Goal: Information Seeking & Learning: Learn about a topic

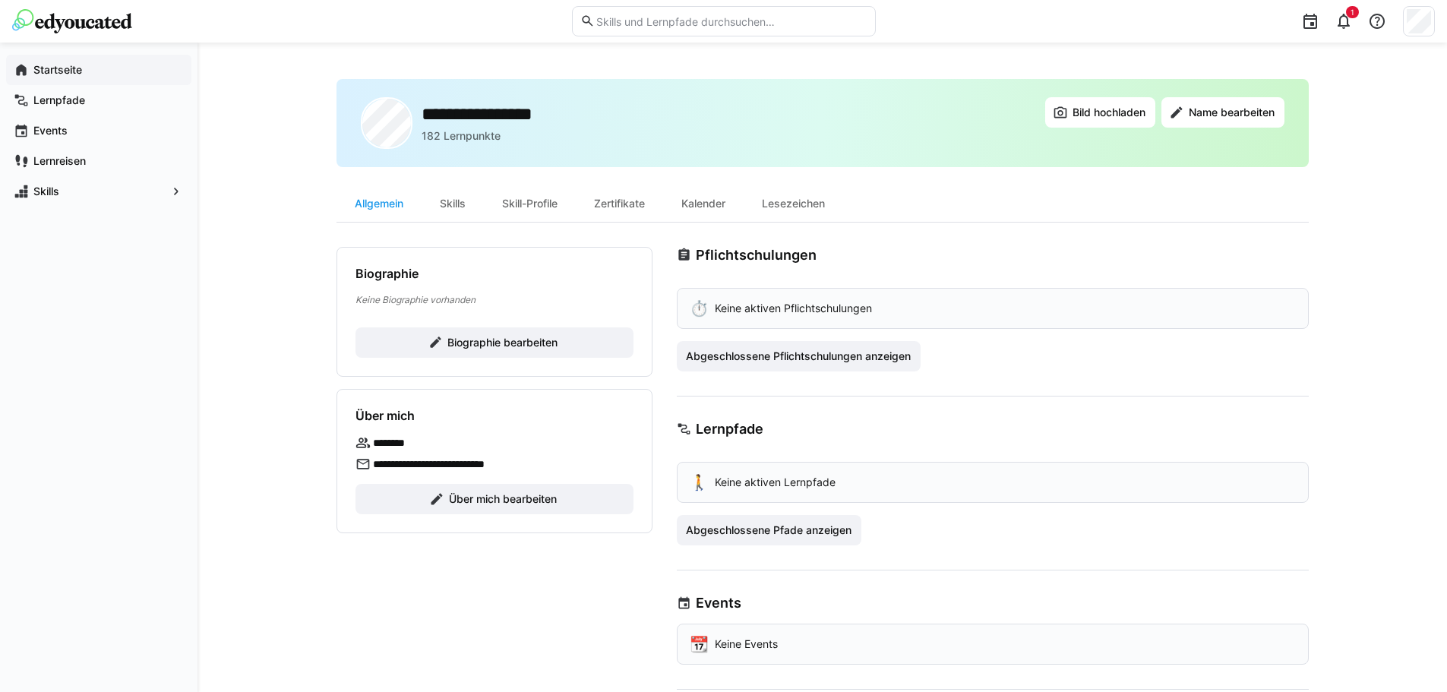
click at [0, 0] on app-navigation-label "Startseite" at bounding box center [0, 0] width 0 height 0
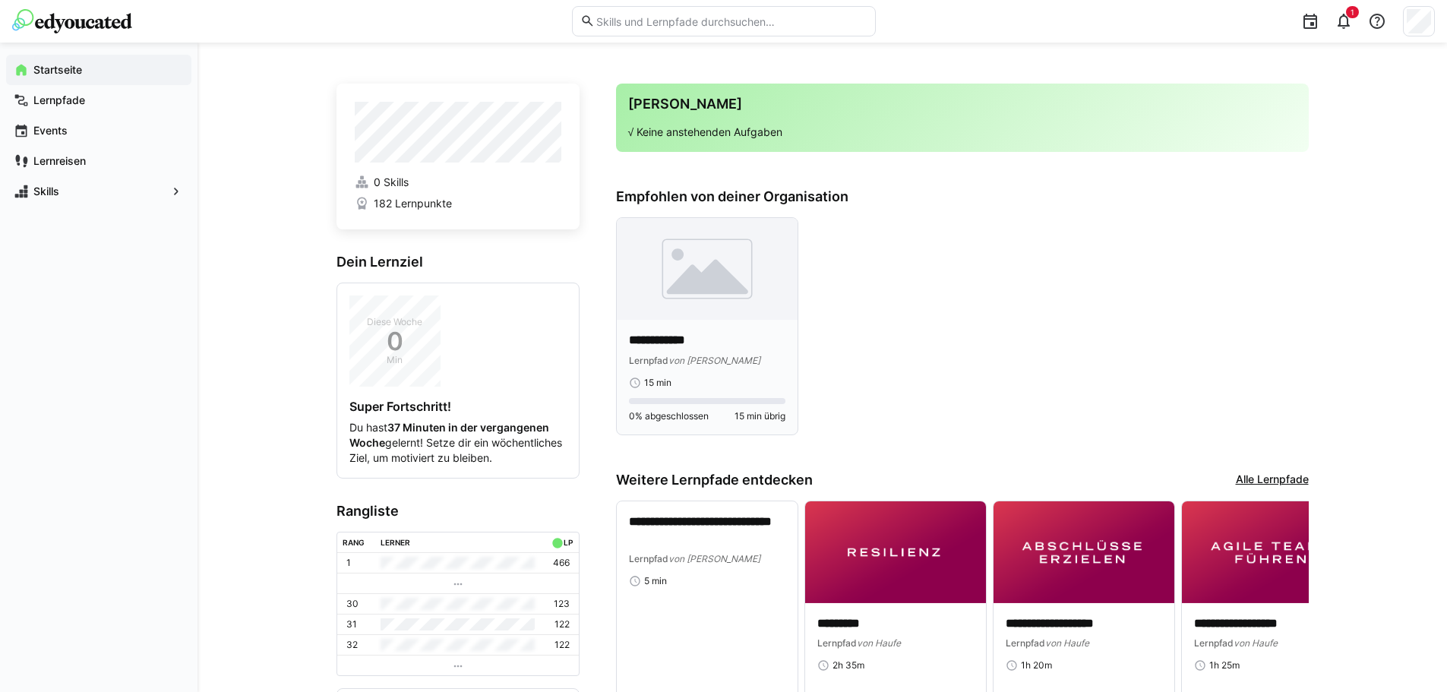
click at [701, 297] on img at bounding box center [707, 269] width 181 height 102
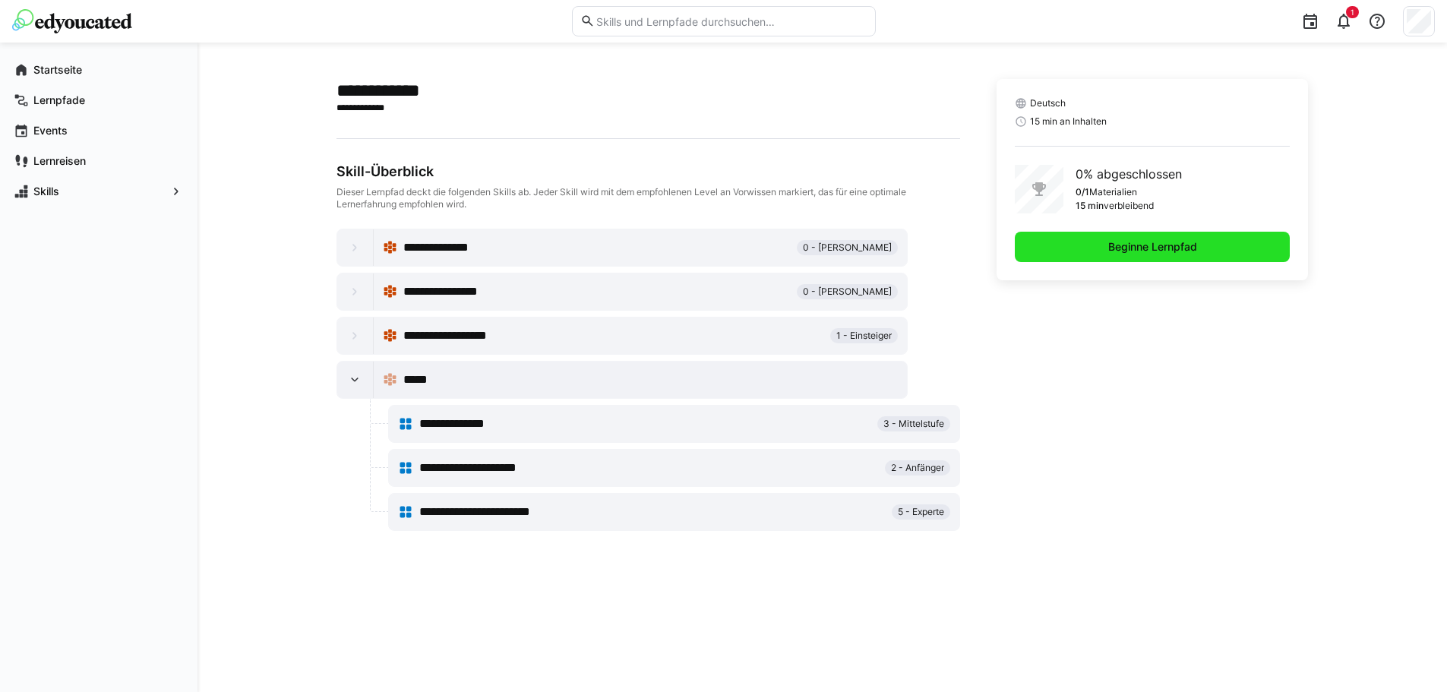
click at [1163, 252] on span "Beginne Lernpfad" at bounding box center [1152, 246] width 93 height 15
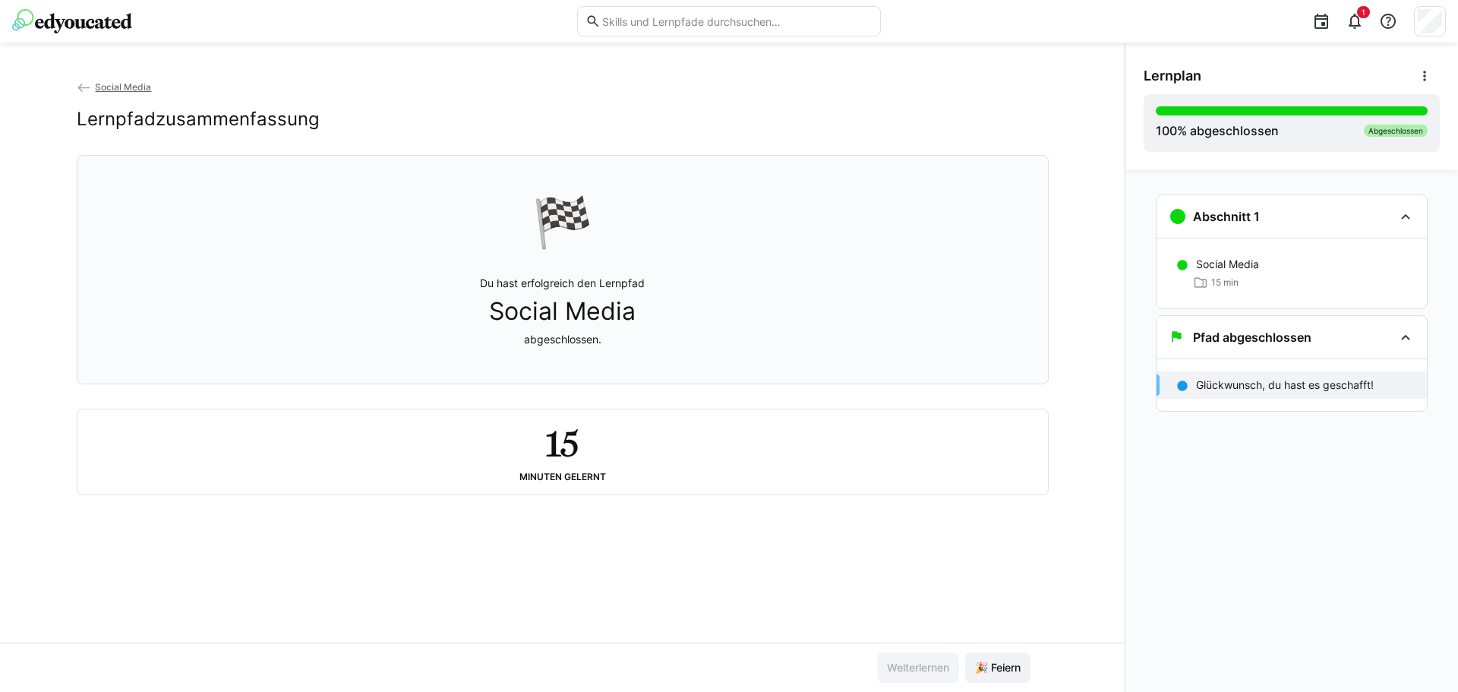
click at [47, 11] on img at bounding box center [72, 21] width 120 height 24
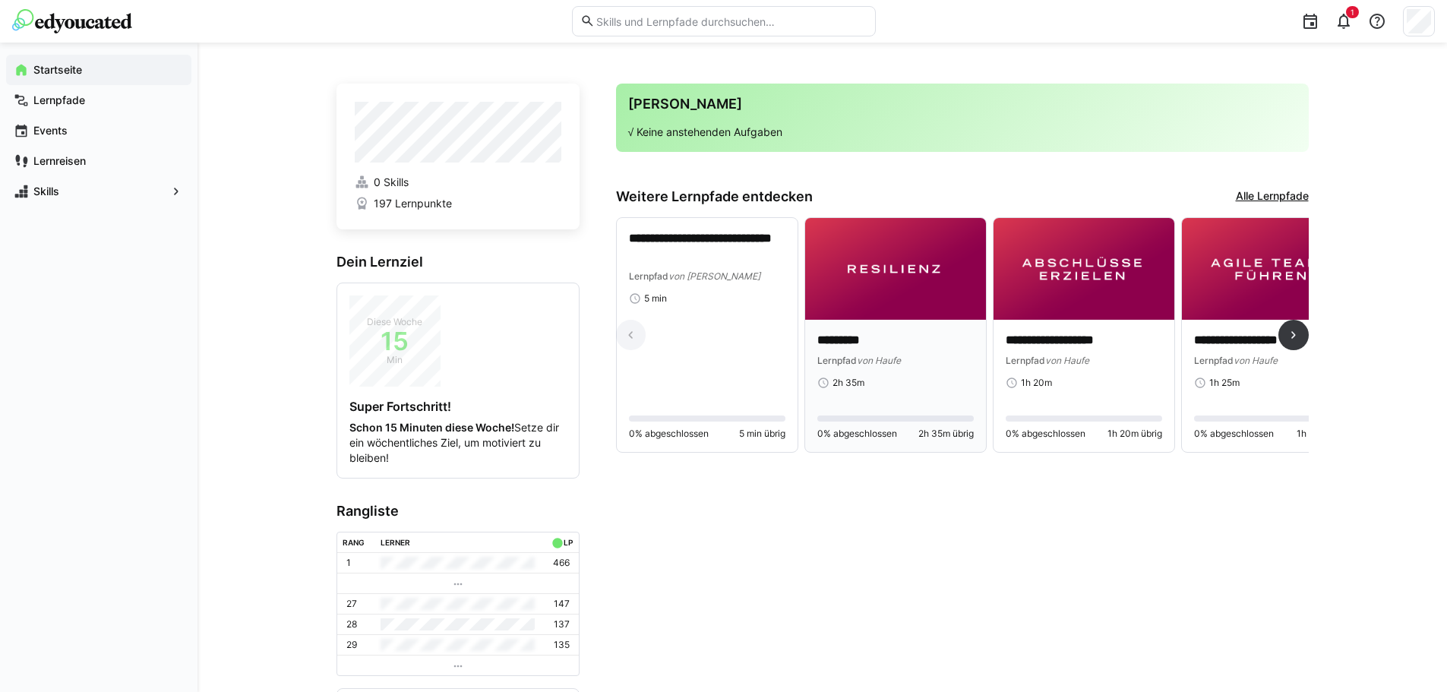
click at [932, 332] on p "*********" at bounding box center [895, 340] width 156 height 17
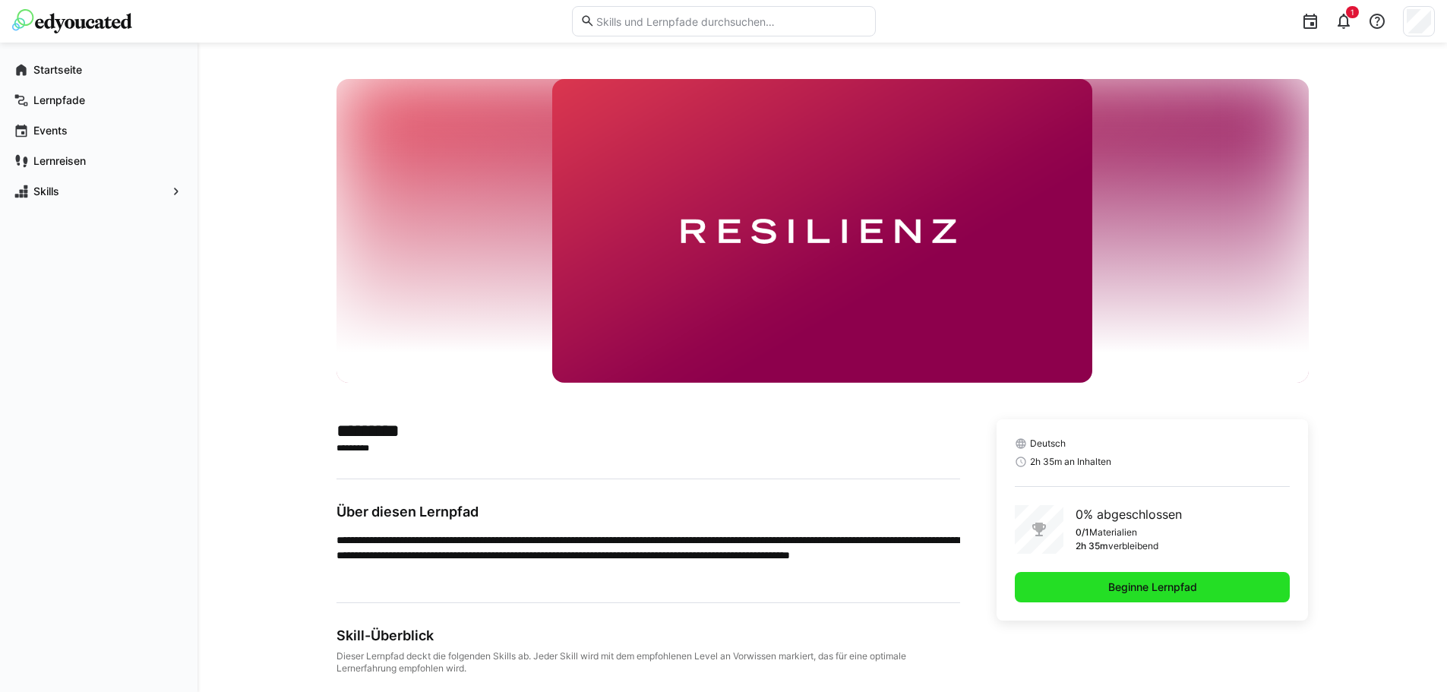
click at [1157, 589] on span "Beginne Lernpfad" at bounding box center [1152, 586] width 93 height 15
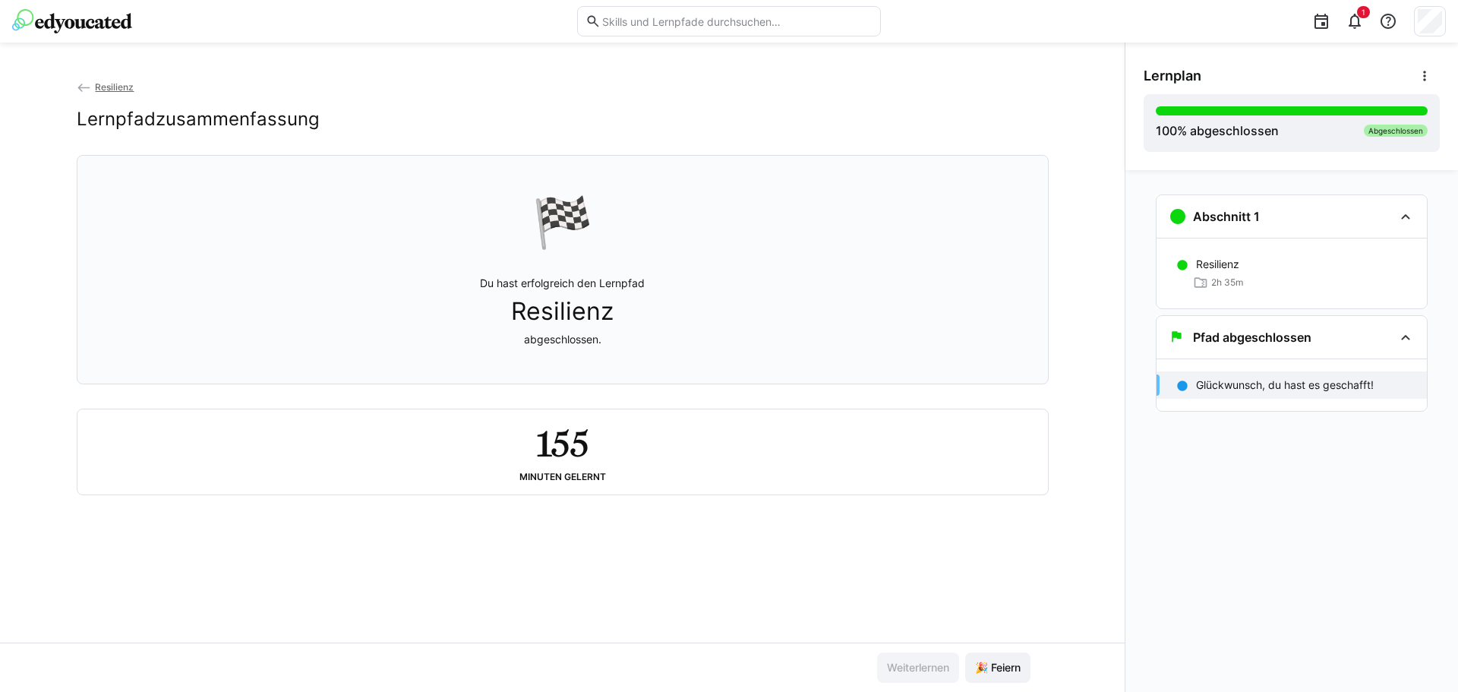
click at [82, 26] on img at bounding box center [72, 21] width 120 height 24
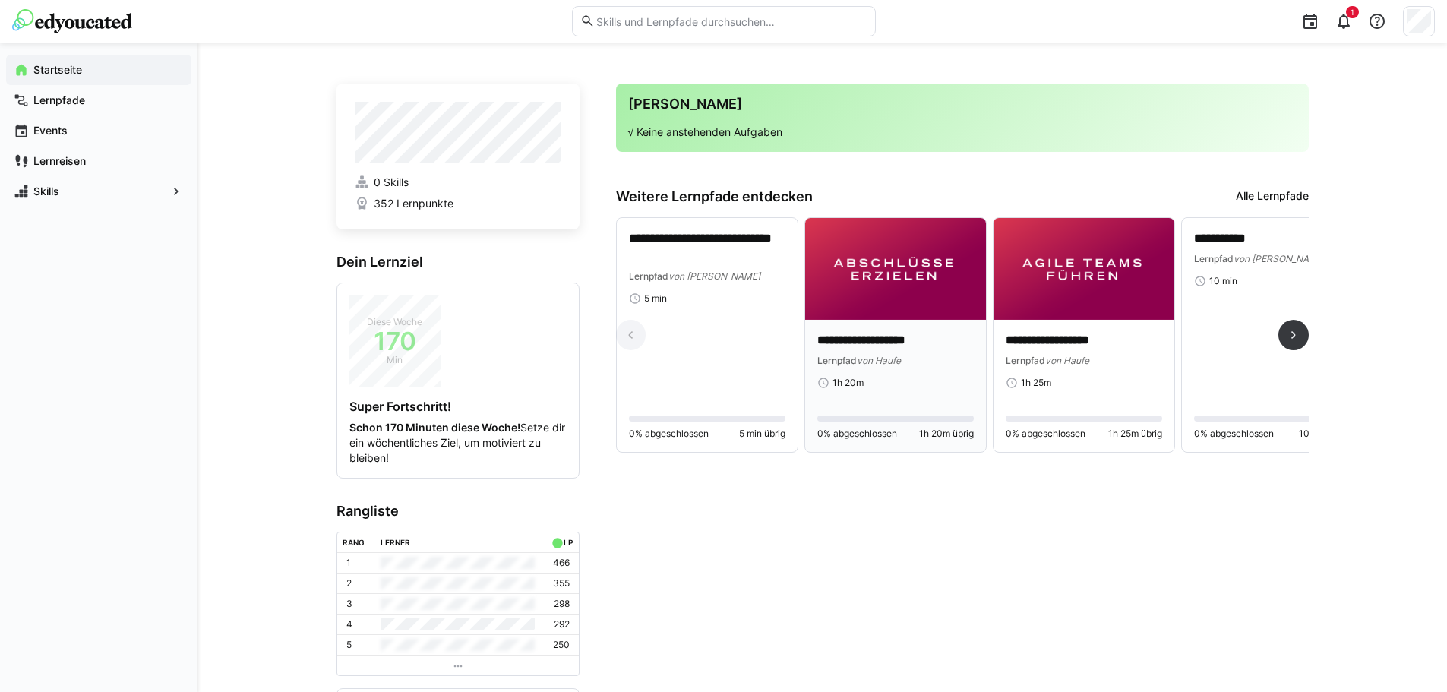
click at [904, 267] on img at bounding box center [895, 269] width 181 height 102
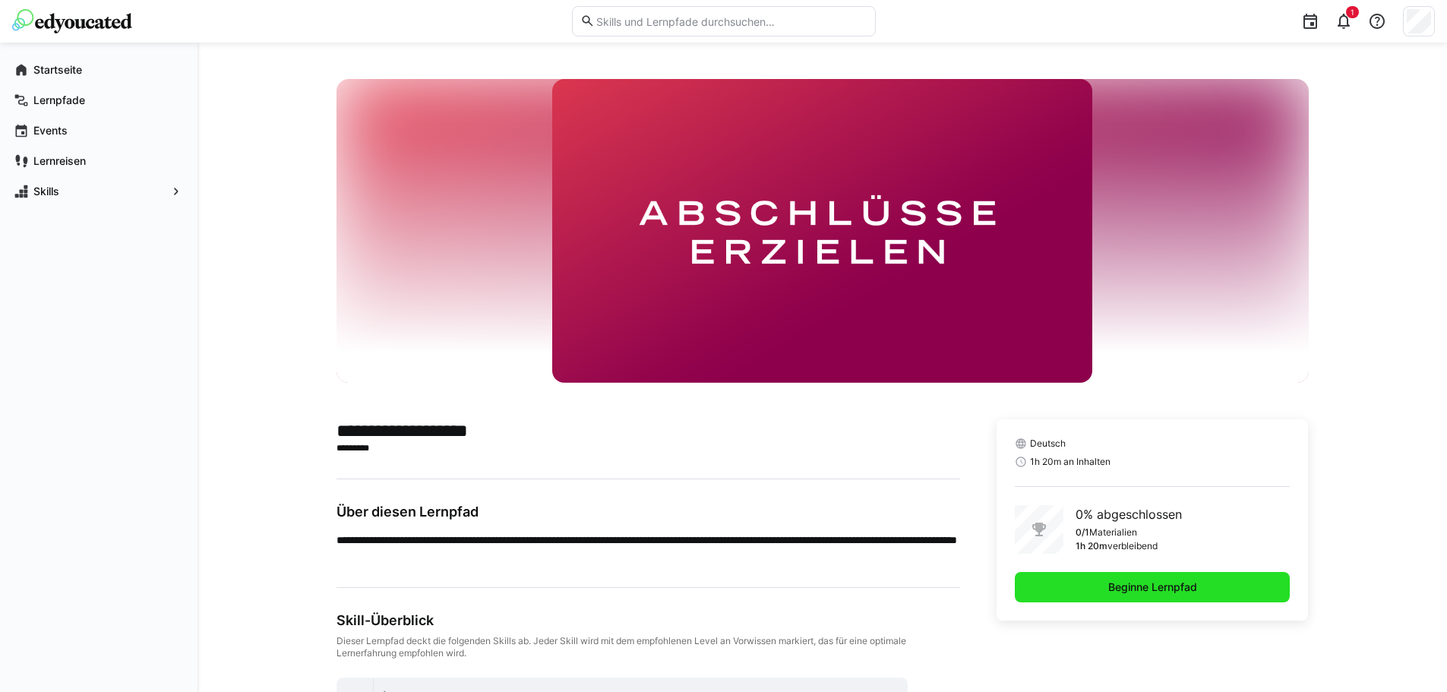
click at [1096, 596] on span "Beginne Lernpfad" at bounding box center [1152, 587] width 276 height 30
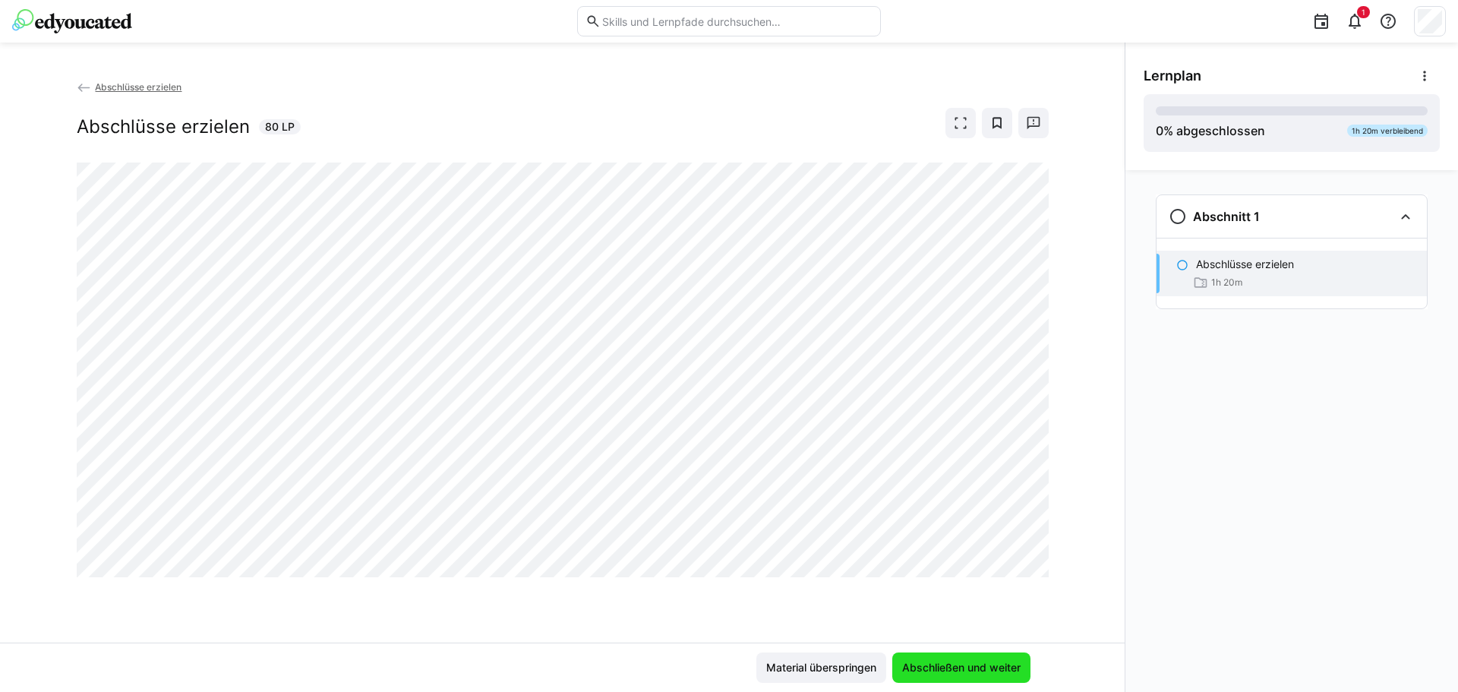
click at [974, 666] on span "Abschließen und weiter" at bounding box center [961, 667] width 123 height 15
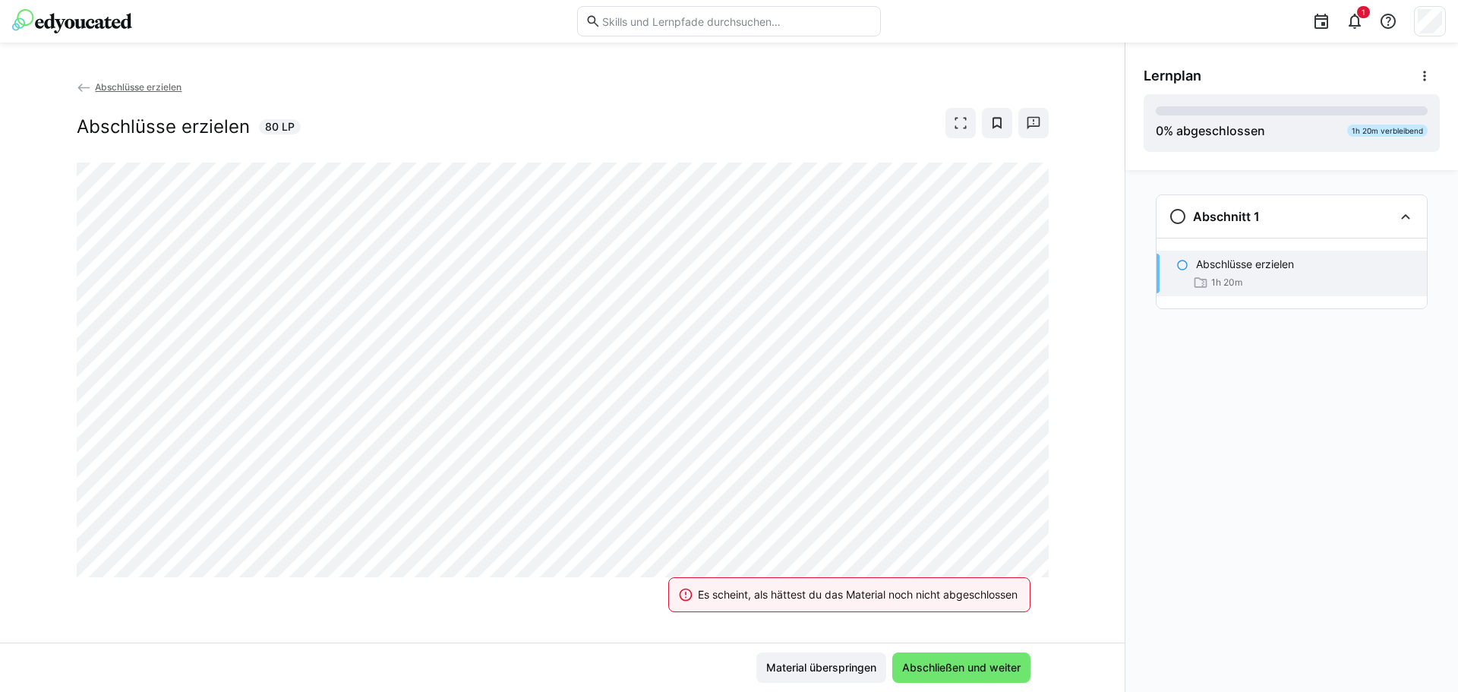
click at [839, 613] on div "Es scheint, als hättest du das Material noch nicht abgeschlossen" at bounding box center [849, 594] width 399 height 67
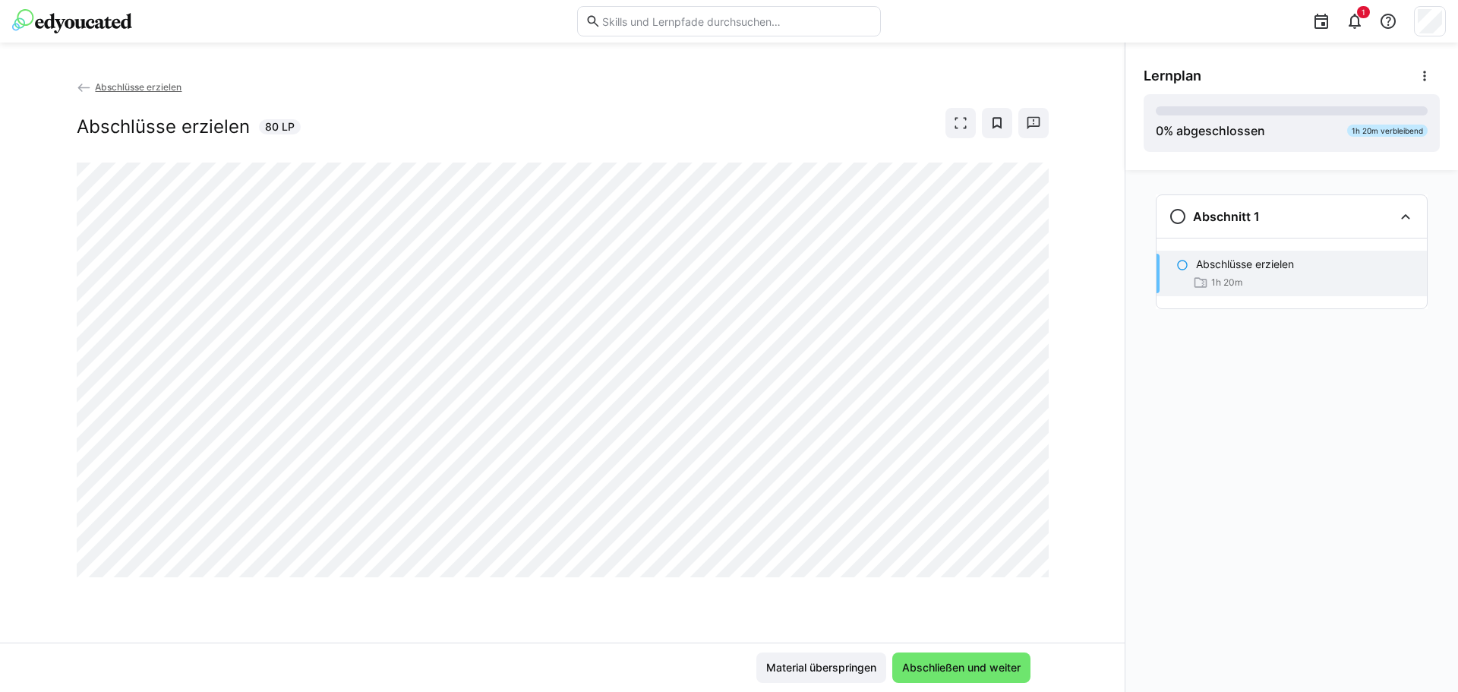
click at [1099, 358] on div "Abschlüsse erzielen Abschlüsse erzielen 80 LP" at bounding box center [562, 360] width 1125 height 563
click at [956, 664] on span "Abschließen und weiter" at bounding box center [961, 667] width 123 height 15
click at [108, 29] on img at bounding box center [72, 21] width 120 height 24
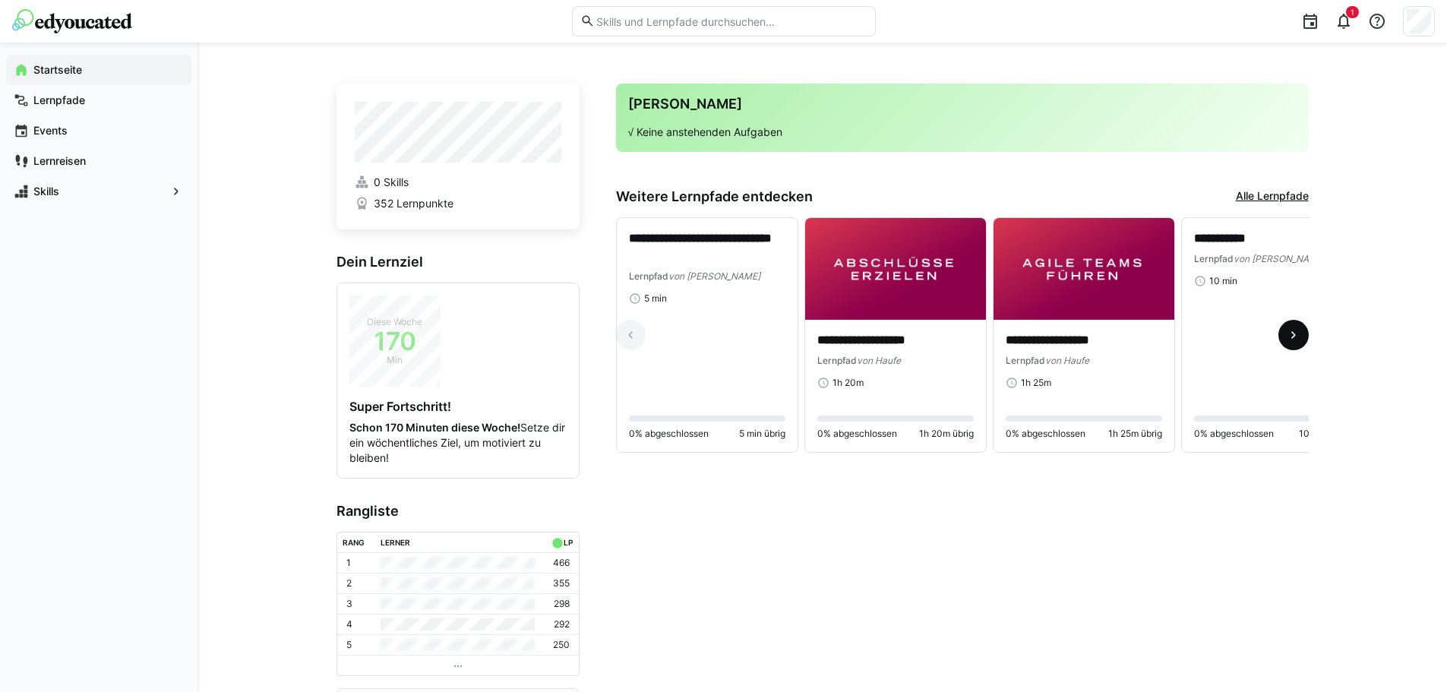
click at [1295, 342] on eds-icon at bounding box center [1293, 334] width 15 height 15
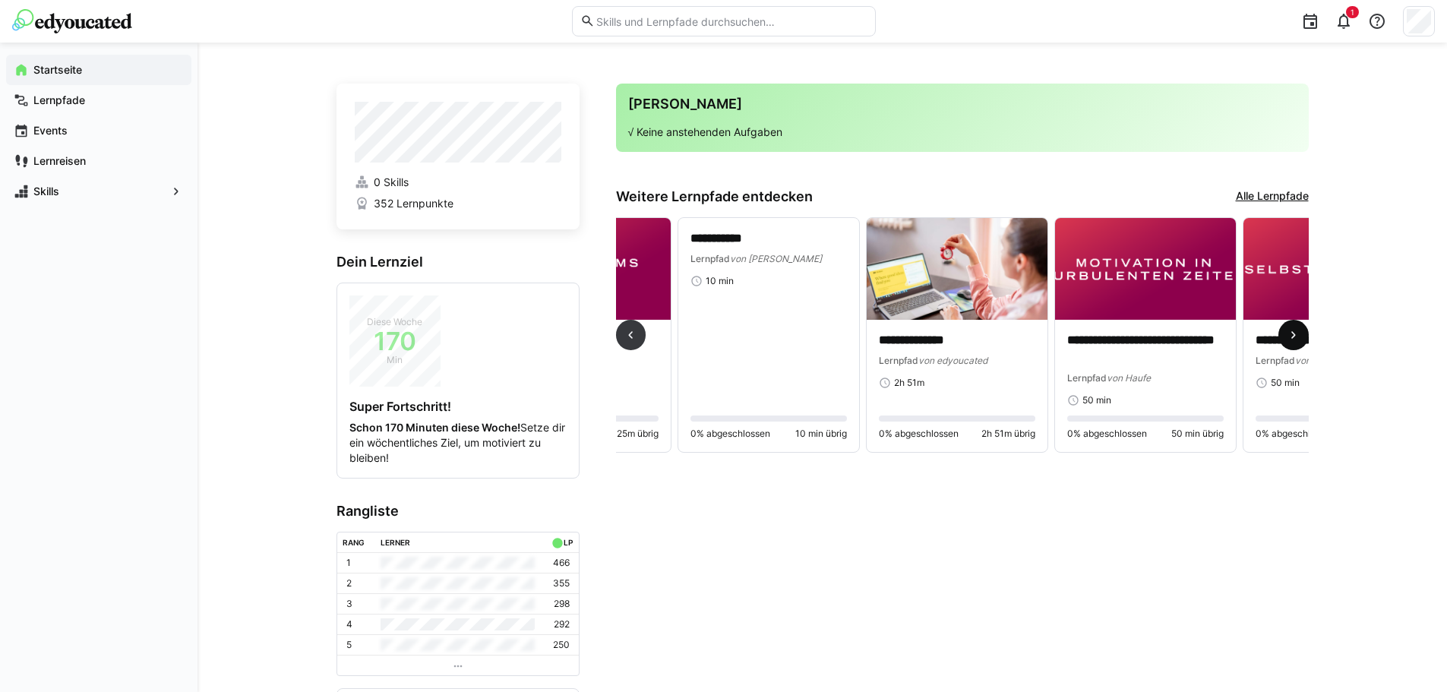
scroll to position [0, 565]
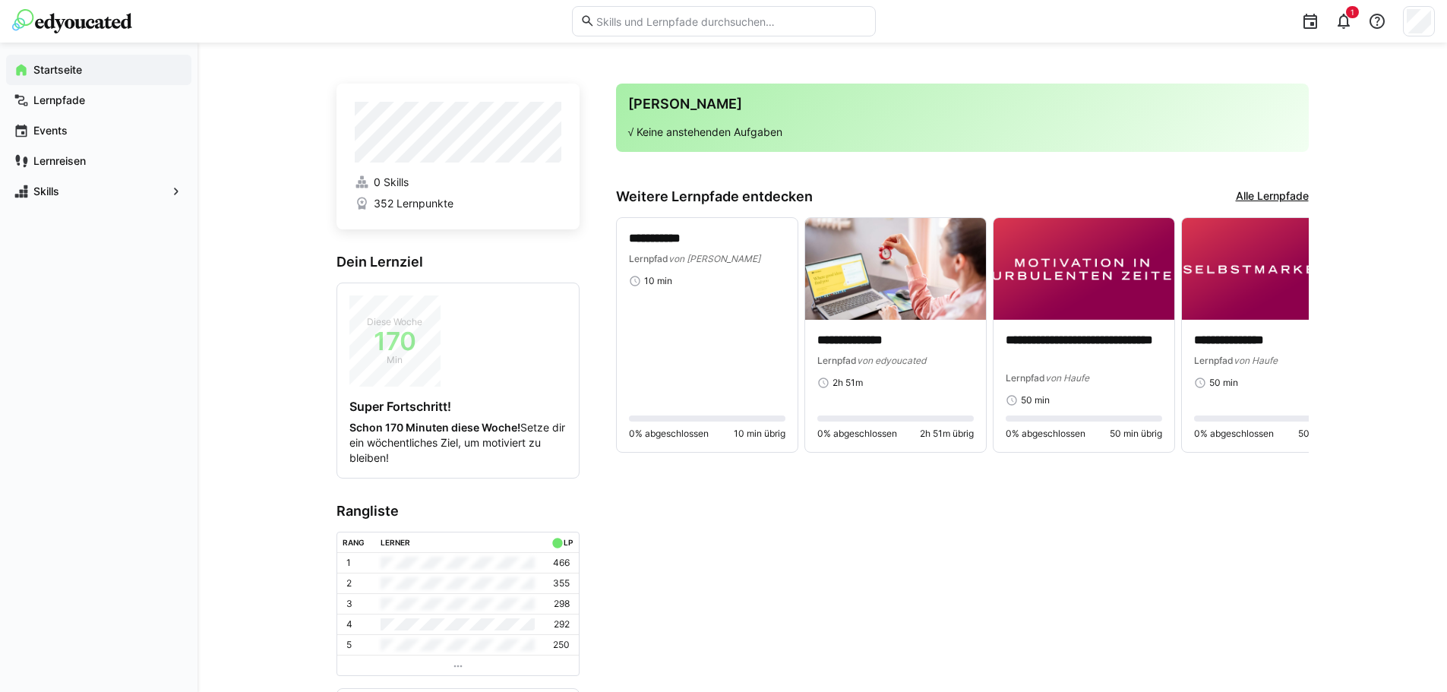
click at [733, 216] on div "**********" at bounding box center [962, 330] width 692 height 284
click at [717, 264] on div "Lernpfad von [PERSON_NAME]" at bounding box center [707, 258] width 156 height 15
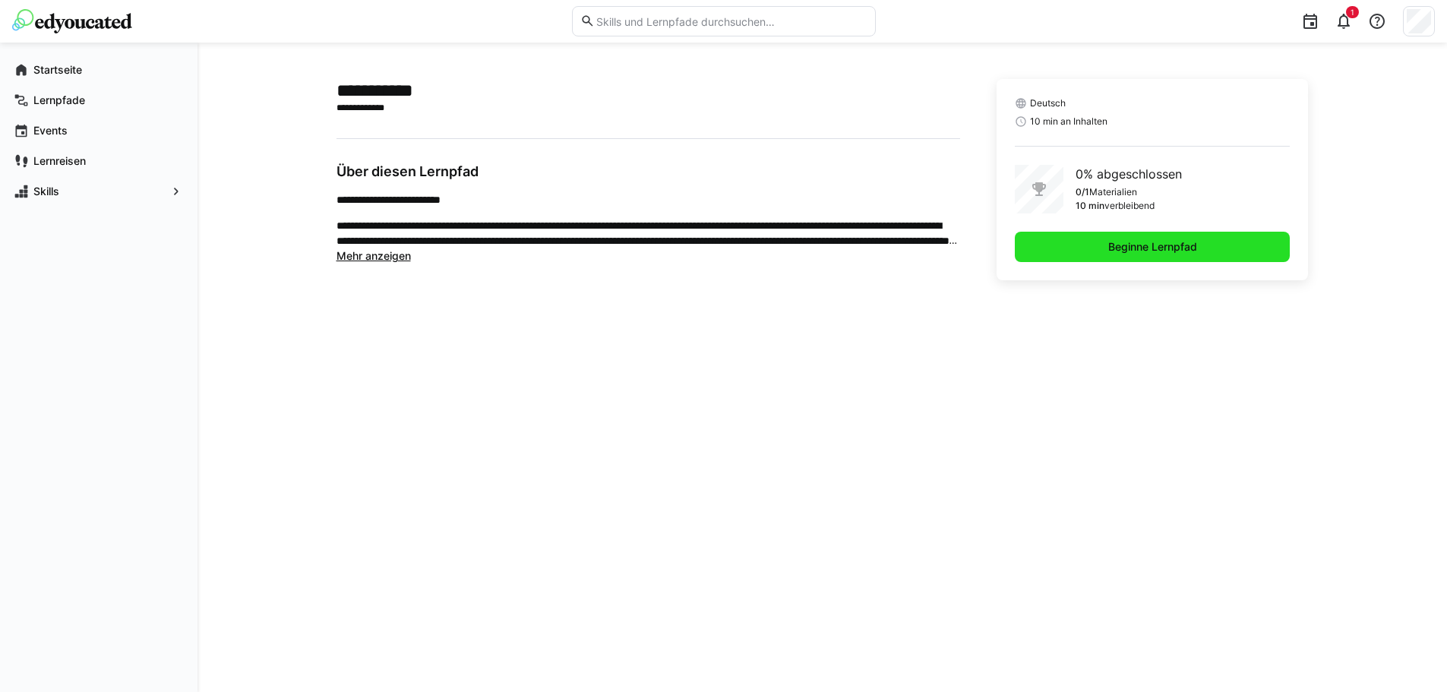
click at [1181, 252] on span "Beginne Lernpfad" at bounding box center [1152, 246] width 93 height 15
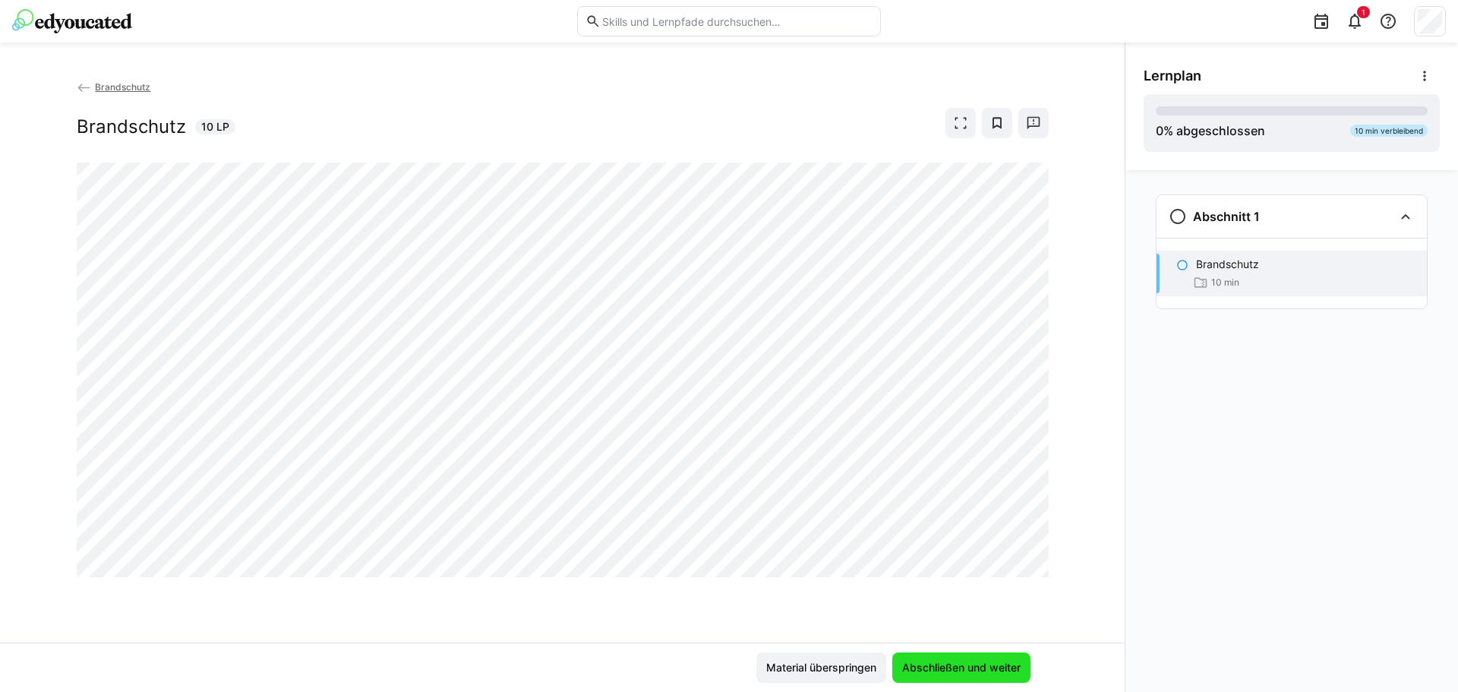
click at [926, 658] on span "Abschließen und weiter" at bounding box center [961, 667] width 138 height 30
click at [92, 24] on img at bounding box center [72, 21] width 120 height 24
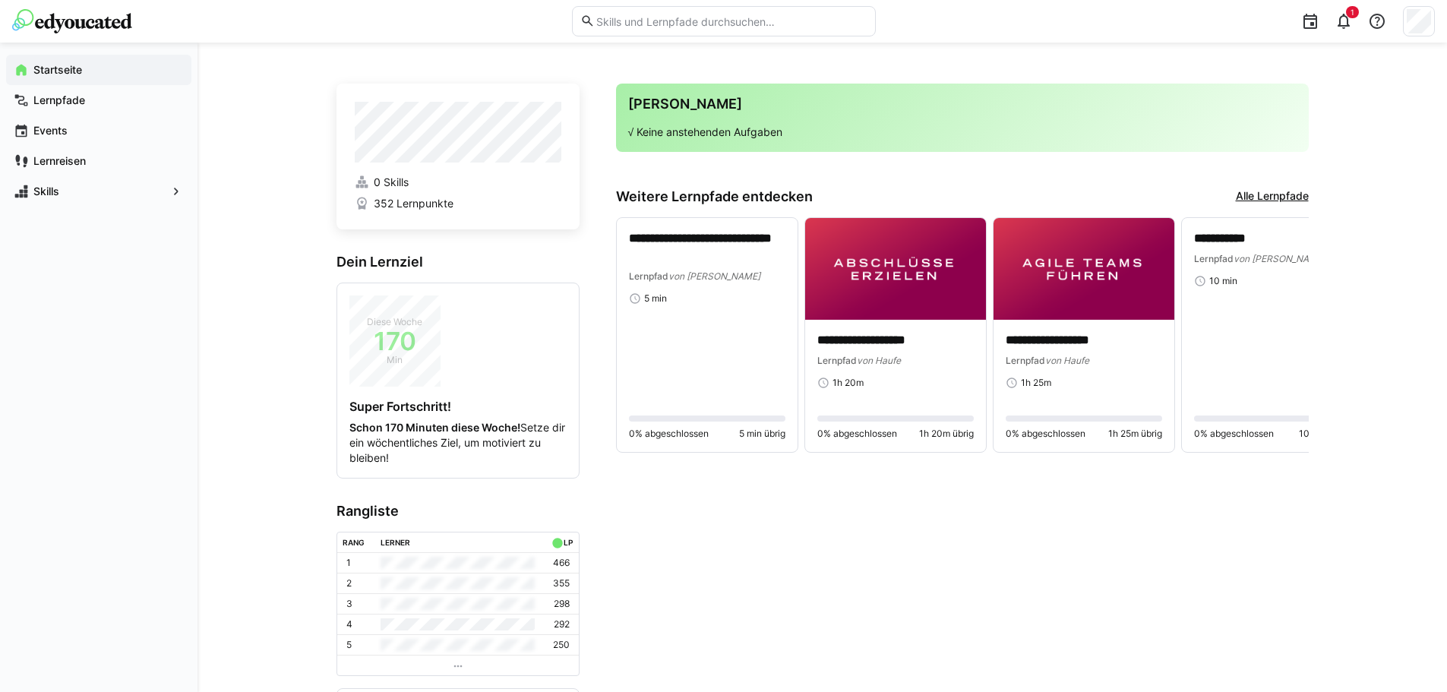
click at [1329, 524] on div "**********" at bounding box center [821, 396] width 1249 height 706
